Goal: Task Accomplishment & Management: Manage account settings

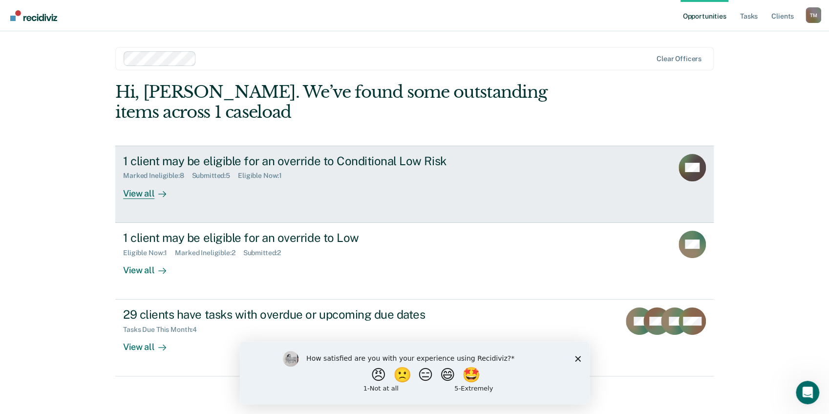
click at [211, 175] on div "Submitted : 5" at bounding box center [215, 175] width 46 height 8
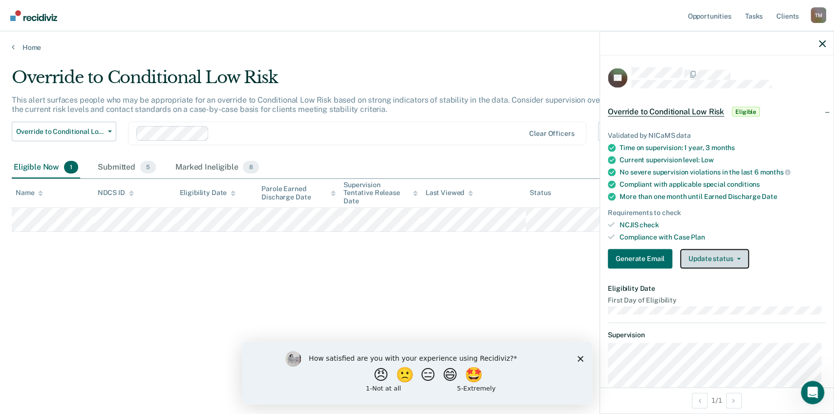
click at [733, 260] on button "Update status" at bounding box center [714, 259] width 69 height 20
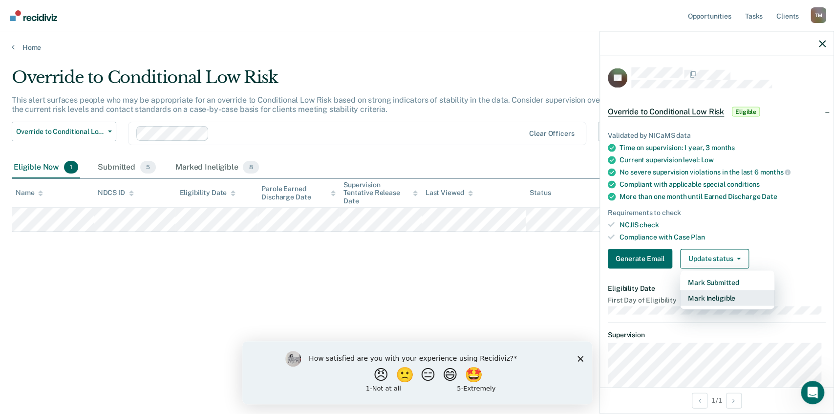
click at [725, 294] on button "Mark Ineligible" at bounding box center [727, 298] width 94 height 16
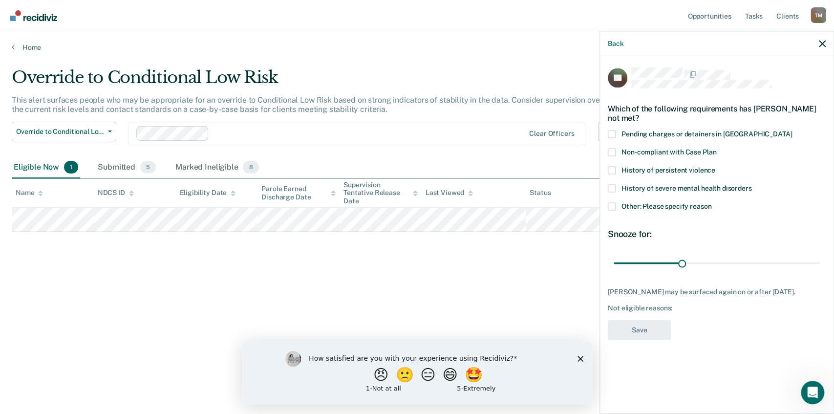
click at [609, 206] on span at bounding box center [612, 207] width 8 height 8
click at [711, 203] on input "Other: Please specify reason" at bounding box center [711, 203] width 0 height 0
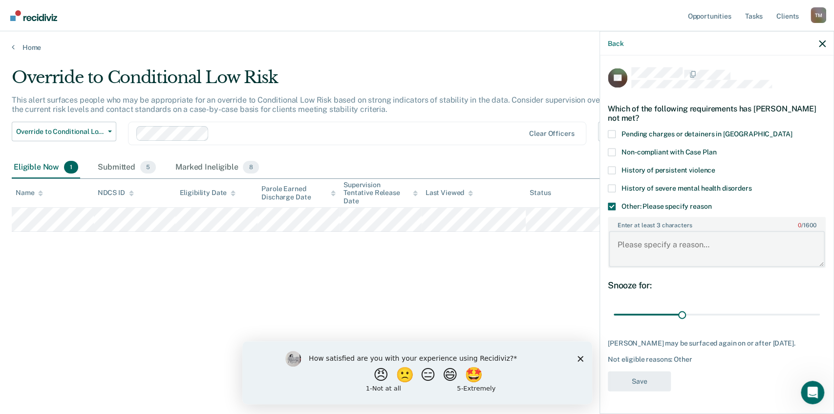
click at [644, 244] on textarea "Enter at least 3 characters 0 / 1600" at bounding box center [717, 249] width 216 height 36
type textarea "Discharges in October"
drag, startPoint x: 683, startPoint y: 315, endPoint x: 736, endPoint y: 319, distance: 53.0
type input "54"
click at [736, 319] on input "range" at bounding box center [716, 314] width 206 height 17
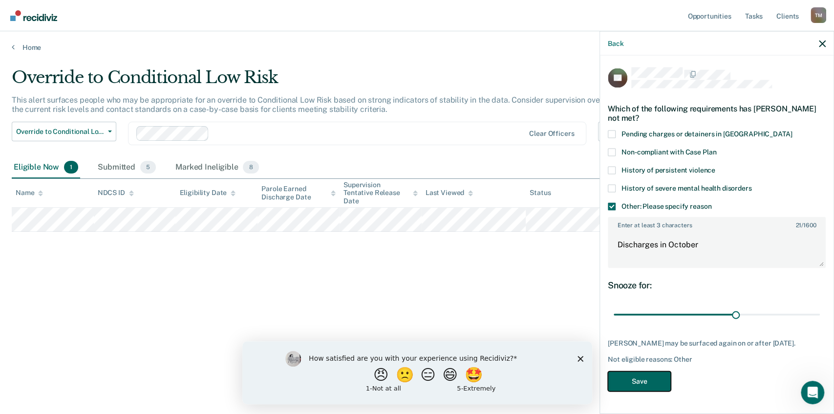
click at [640, 380] on button "Save" at bounding box center [639, 381] width 63 height 20
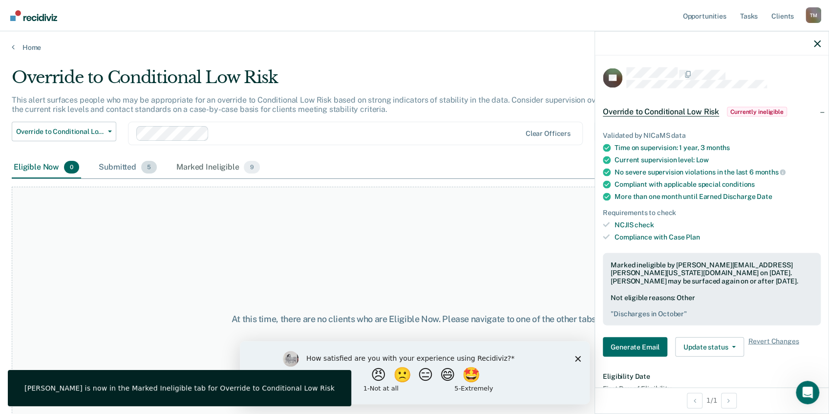
click at [133, 167] on div "Submitted 5" at bounding box center [128, 167] width 62 height 21
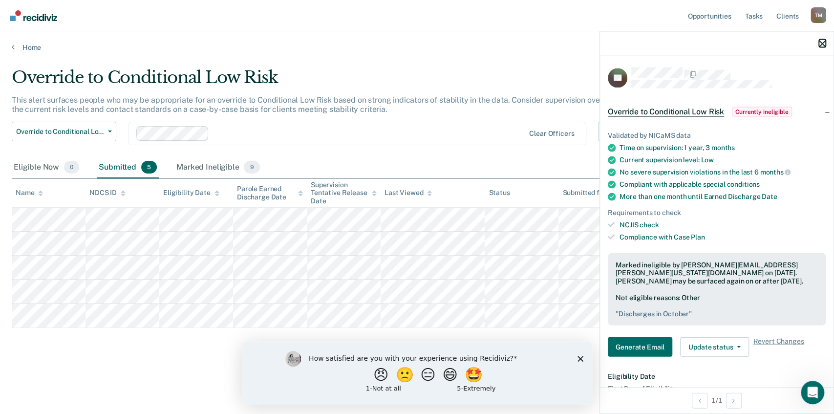
click at [821, 45] on icon "button" at bounding box center [822, 43] width 7 height 7
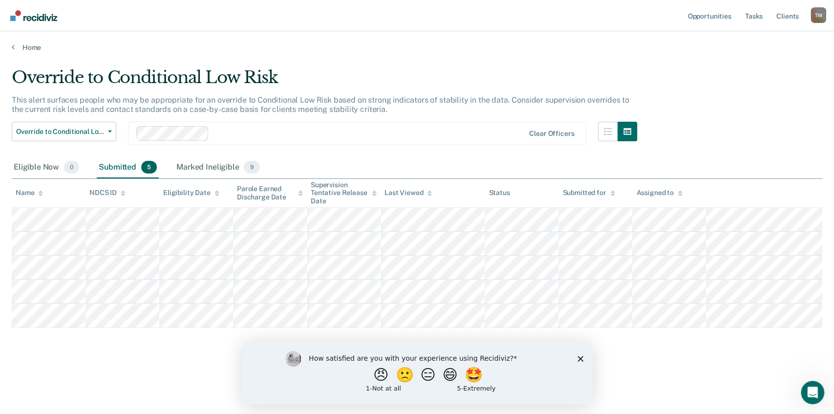
click at [581, 357] on icon "Close survey" at bounding box center [580, 358] width 6 height 6
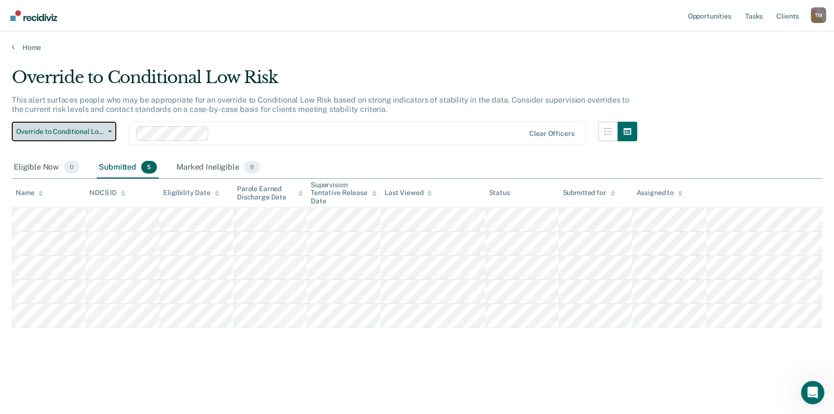
click at [110, 131] on icon "button" at bounding box center [110, 131] width 4 height 2
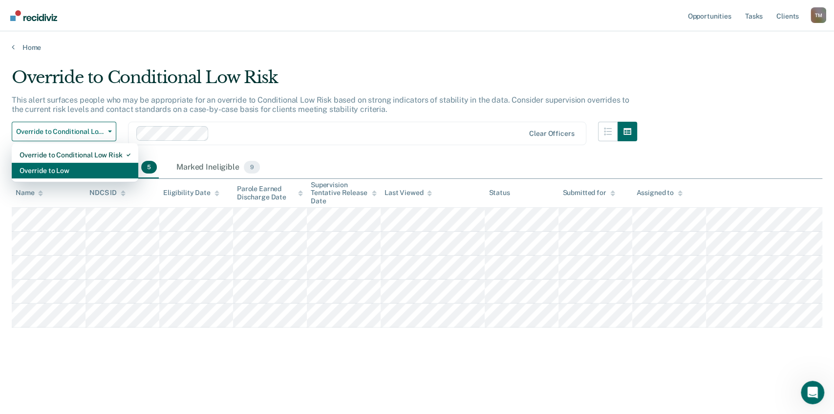
click at [90, 172] on div "Override to Low" at bounding box center [75, 171] width 111 height 16
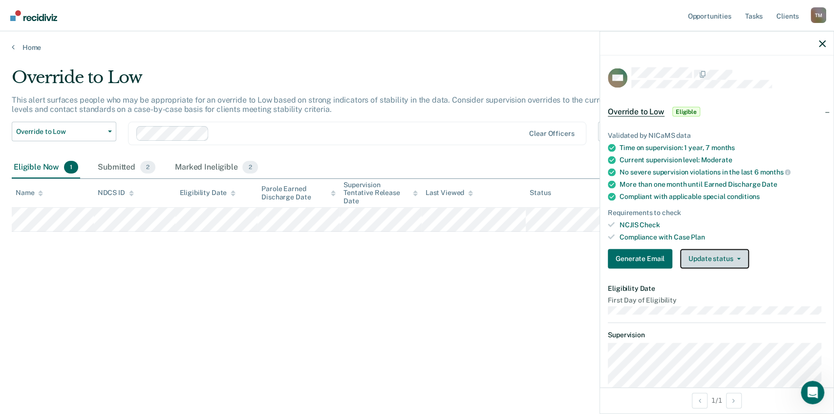
click at [713, 256] on button "Update status" at bounding box center [714, 259] width 69 height 20
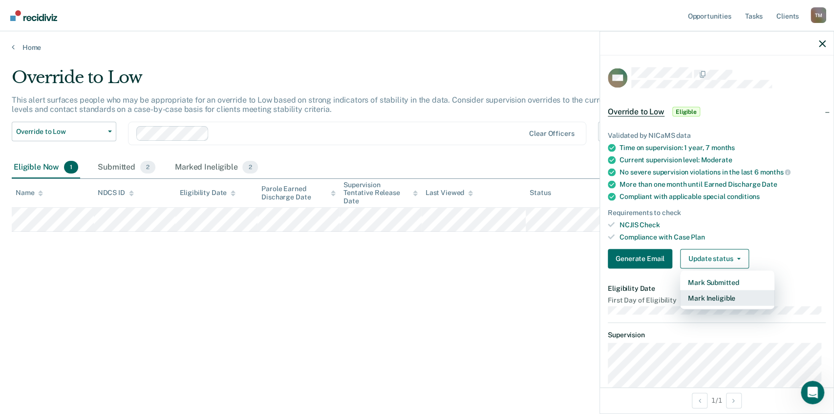
click at [710, 295] on button "Mark Ineligible" at bounding box center [727, 298] width 94 height 16
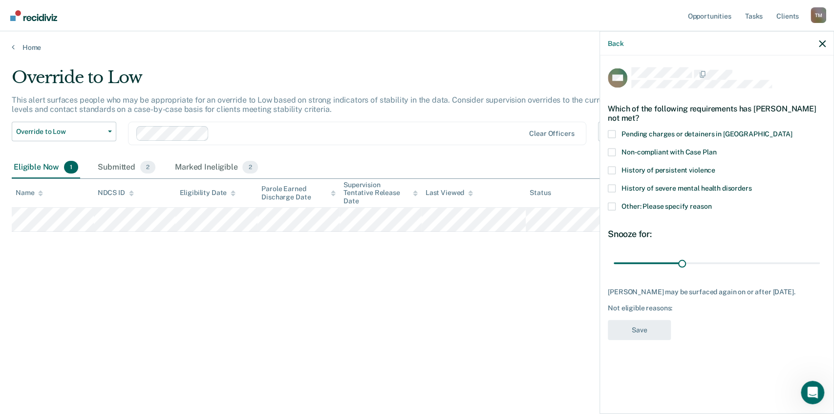
click at [613, 150] on span at bounding box center [612, 152] width 8 height 8
click at [716, 148] on input "Non-compliant with Case Plan" at bounding box center [716, 148] width 0 height 0
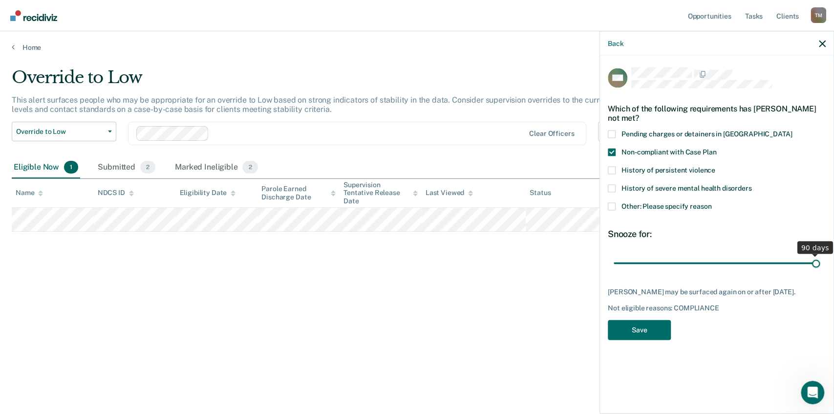
drag, startPoint x: 680, startPoint y: 262, endPoint x: 859, endPoint y: 263, distance: 179.3
type input "90"
click at [820, 263] on input "range" at bounding box center [716, 262] width 206 height 17
click at [643, 334] on button "Save" at bounding box center [639, 330] width 63 height 20
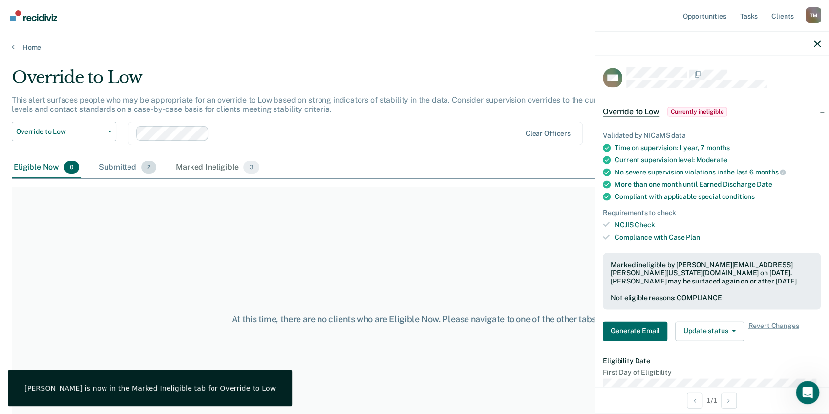
click at [126, 167] on div "Submitted 2" at bounding box center [128, 167] width 62 height 21
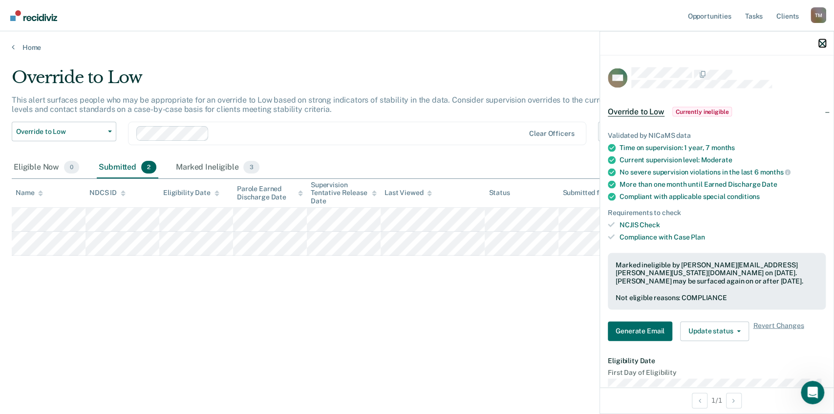
drag, startPoint x: 824, startPoint y: 42, endPoint x: 802, endPoint y: 53, distance: 24.0
click at [824, 42] on icon "button" at bounding box center [822, 43] width 7 height 7
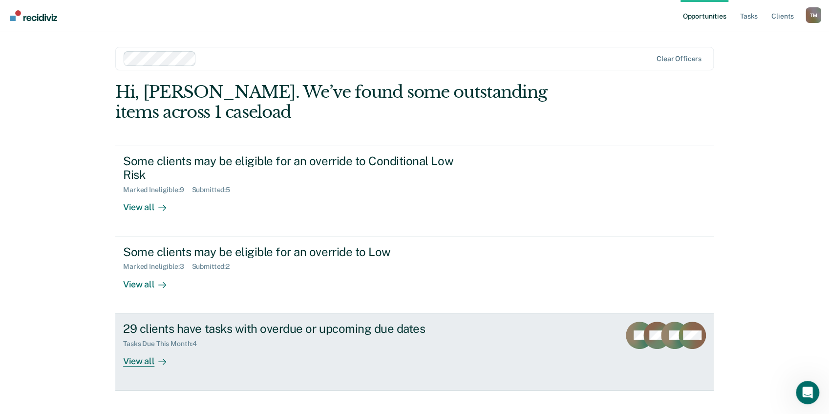
click at [139, 359] on div "View all" at bounding box center [150, 356] width 55 height 19
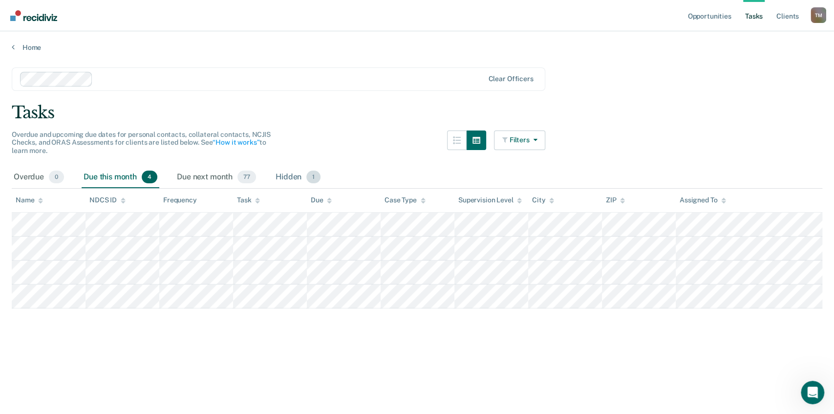
click at [296, 176] on div "Hidden 1" at bounding box center [298, 177] width 49 height 21
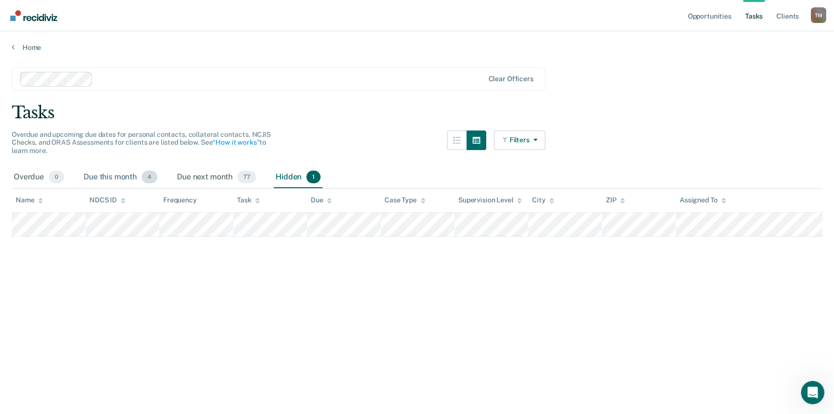
click at [109, 179] on div "Due this month 4" at bounding box center [121, 177] width 78 height 21
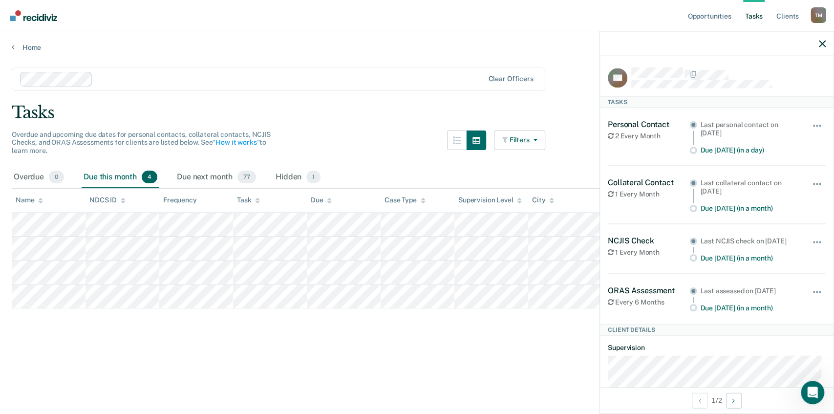
click at [358, 115] on div "Tasks" at bounding box center [417, 113] width 810 height 20
click at [816, 125] on span "button" at bounding box center [817, 126] width 2 height 2
click at [824, 40] on icon "button" at bounding box center [822, 43] width 7 height 7
